Goal: Task Accomplishment & Management: Use online tool/utility

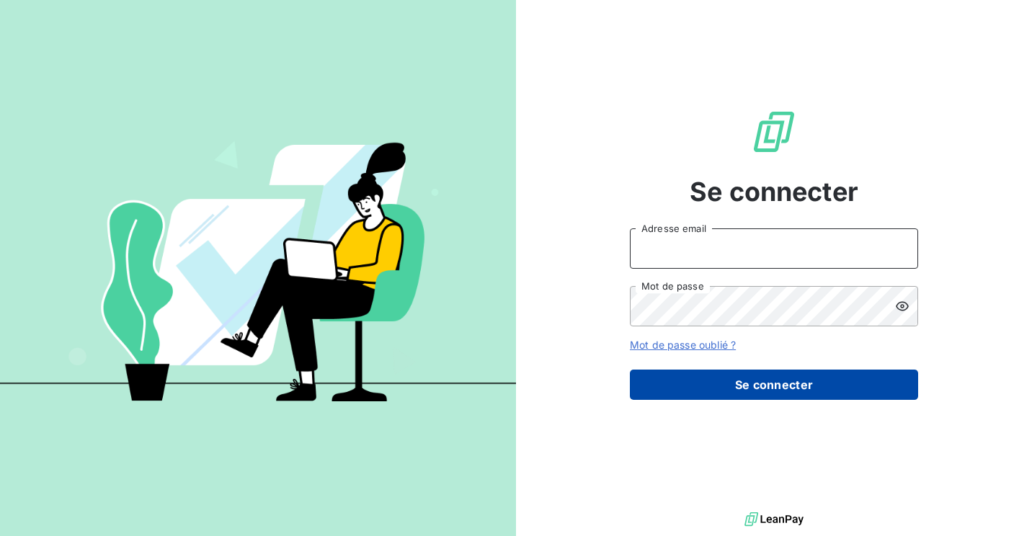
type input "[EMAIL_ADDRESS][DOMAIN_NAME]"
click at [790, 384] on button "Se connecter" at bounding box center [774, 385] width 288 height 30
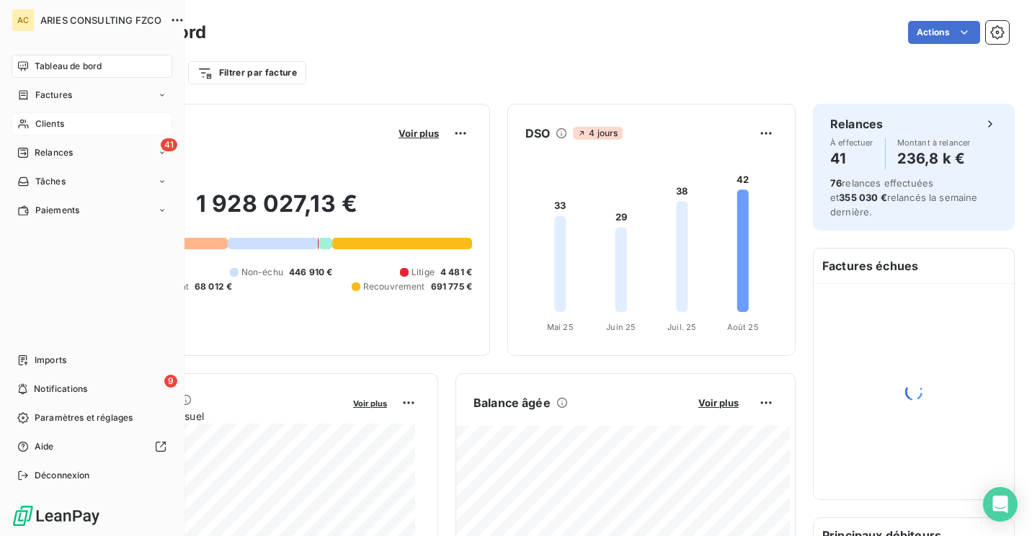
click at [58, 126] on span "Clients" at bounding box center [49, 123] width 29 height 13
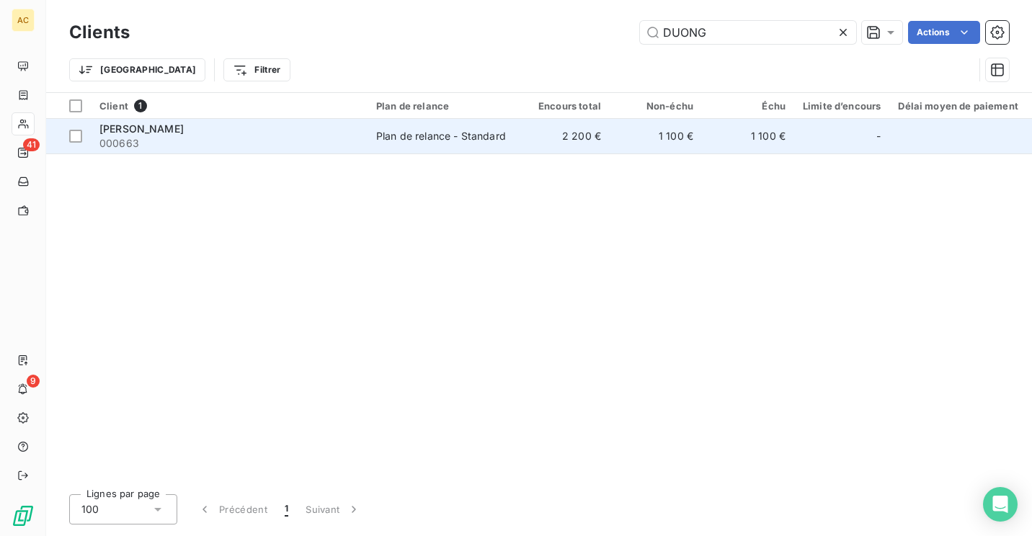
type input "DUONG"
click at [494, 132] on div "Plan de relance - Standard" at bounding box center [441, 136] width 130 height 14
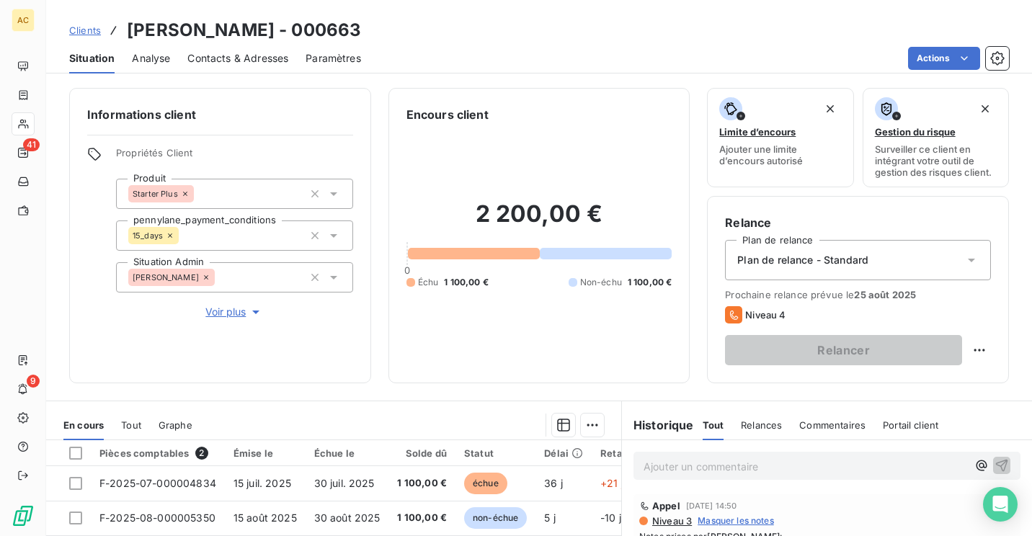
click at [219, 305] on span "Voir plus" at bounding box center [234, 312] width 58 height 14
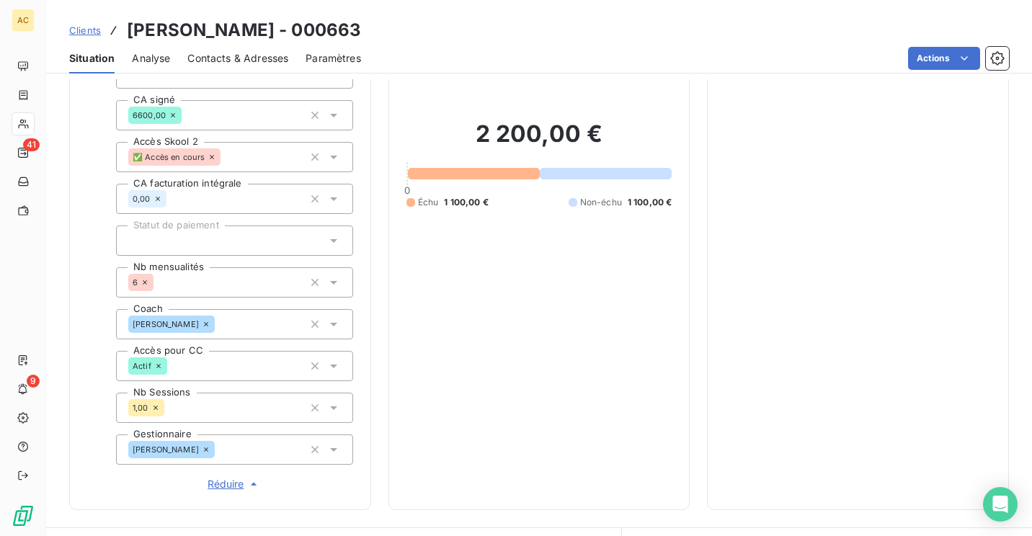
scroll to position [290, 0]
